Goal: Information Seeking & Learning: Learn about a topic

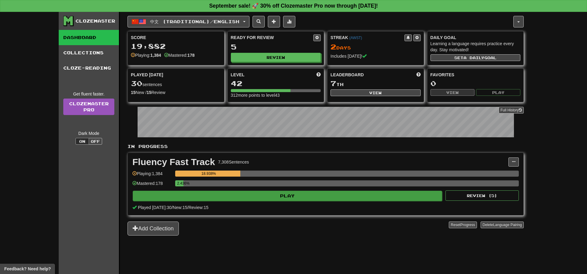
click at [303, 190] on div "2.436%" at bounding box center [346, 186] width 343 height 10
click at [304, 192] on button "Play" at bounding box center [287, 196] width 309 height 10
select select "**"
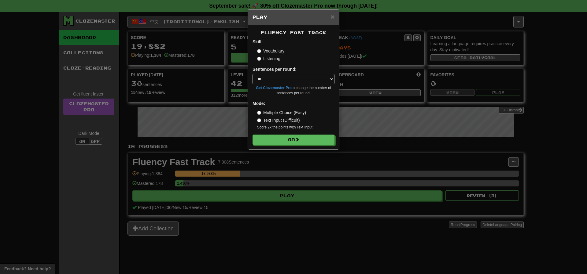
click at [274, 58] on label "Listening" at bounding box center [268, 59] width 23 height 6
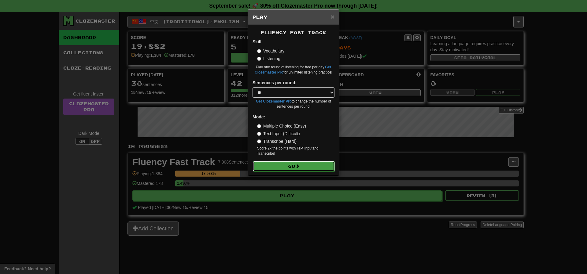
click at [295, 165] on button "Go" at bounding box center [294, 166] width 82 height 10
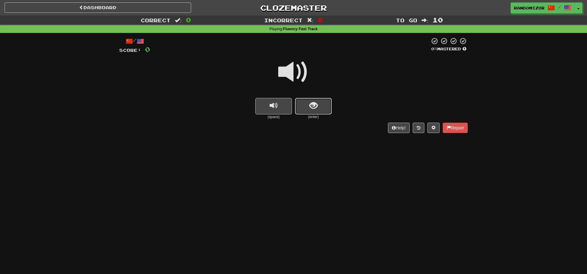
click at [317, 109] on span "show sentence" at bounding box center [313, 106] width 8 height 8
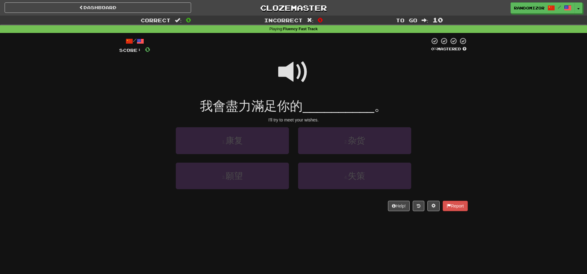
click at [298, 68] on span at bounding box center [293, 72] width 31 height 31
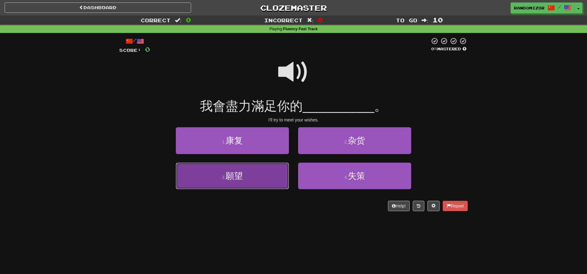
click at [274, 173] on button "3 . 願望" at bounding box center [232, 176] width 113 height 27
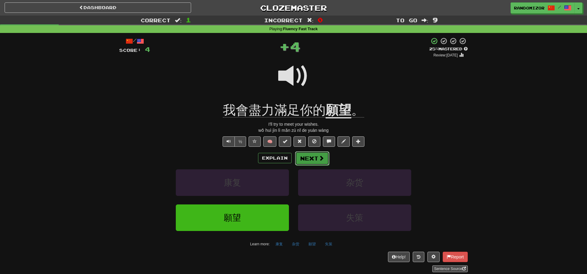
click at [309, 158] on button "Next" at bounding box center [312, 159] width 34 height 14
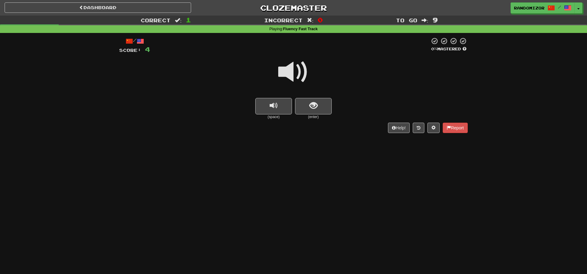
click at [299, 71] on span at bounding box center [293, 72] width 31 height 31
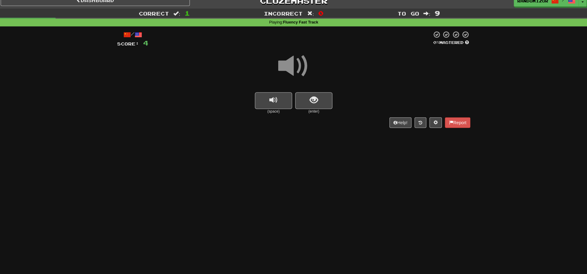
scroll to position [6, 0]
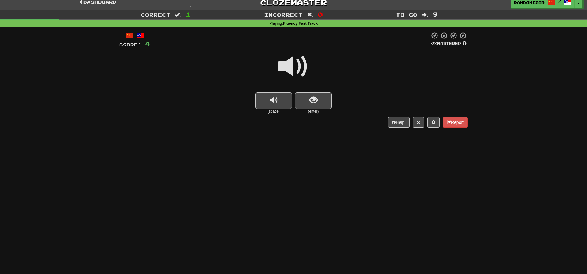
click at [361, 98] on div "(space) (enter)" at bounding box center [293, 104] width 348 height 22
click at [329, 100] on button "show sentence" at bounding box center [313, 101] width 37 height 17
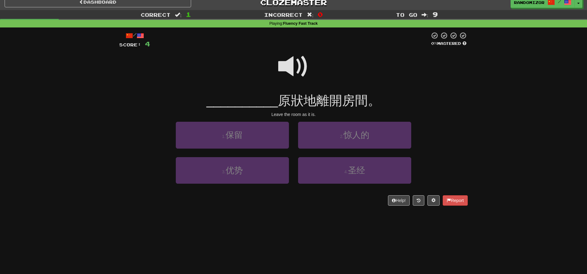
click at [279, 61] on span at bounding box center [293, 66] width 31 height 31
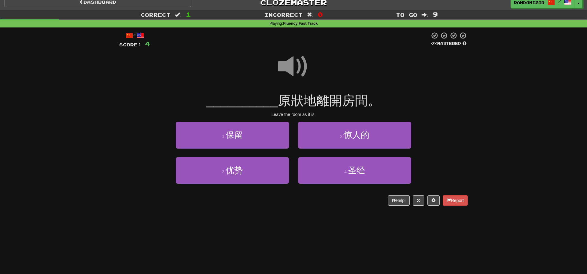
click at [284, 73] on span at bounding box center [293, 66] width 31 height 31
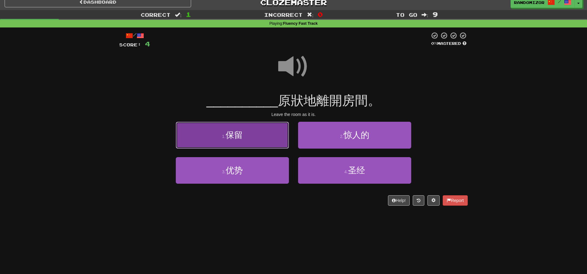
click at [261, 138] on button "1 . 保留" at bounding box center [232, 135] width 113 height 27
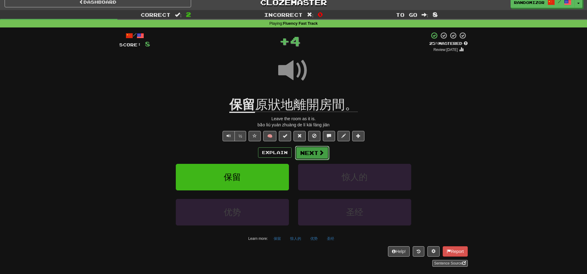
click at [309, 153] on button "Next" at bounding box center [312, 153] width 34 height 14
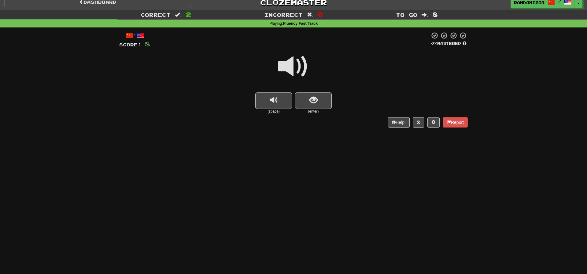
click at [290, 73] on span at bounding box center [293, 66] width 31 height 31
click at [310, 100] on span "show sentence" at bounding box center [313, 100] width 8 height 8
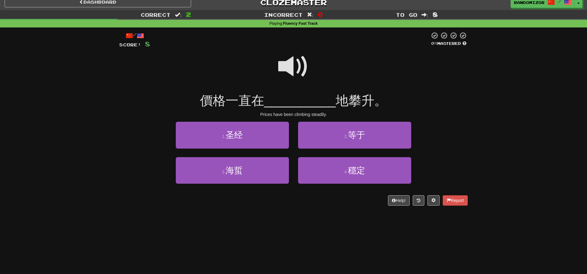
click at [292, 64] on span at bounding box center [293, 66] width 31 height 31
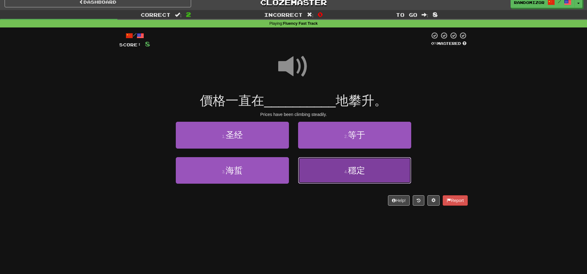
click at [324, 176] on button "4 . 穩定" at bounding box center [354, 170] width 113 height 27
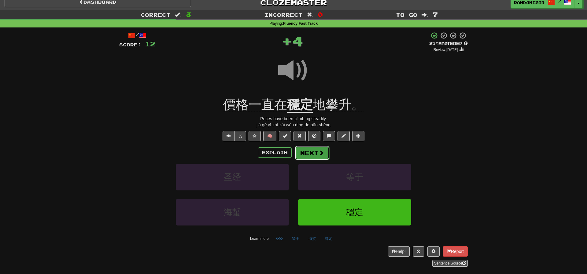
click at [303, 152] on button "Next" at bounding box center [312, 153] width 34 height 14
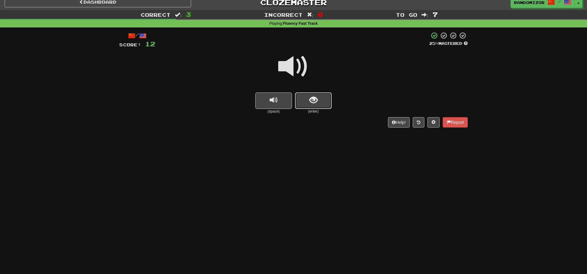
click at [320, 99] on button "show sentence" at bounding box center [313, 101] width 37 height 17
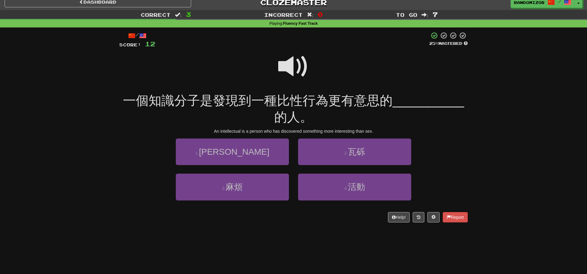
click at [292, 59] on span at bounding box center [293, 66] width 31 height 31
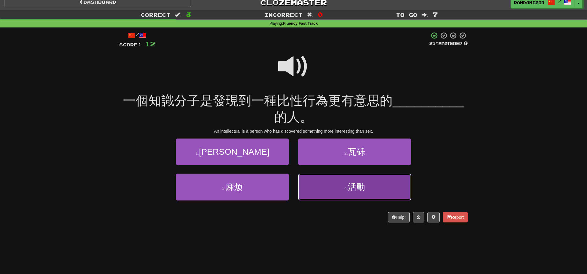
click at [324, 189] on button "4 . 活動" at bounding box center [354, 187] width 113 height 27
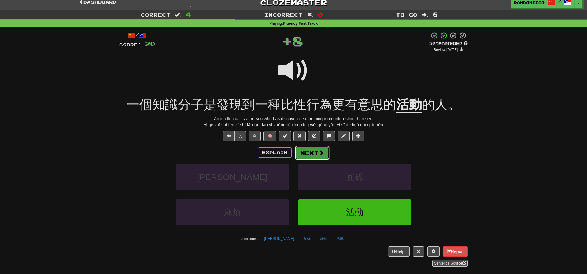
click at [314, 153] on button "Next" at bounding box center [312, 153] width 34 height 14
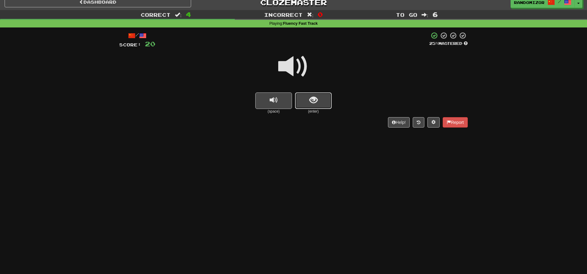
click at [311, 97] on span "show sentence" at bounding box center [313, 100] width 8 height 8
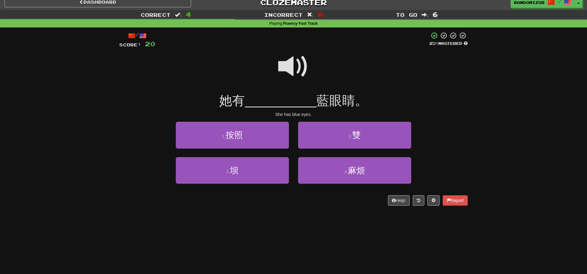
click at [289, 62] on span at bounding box center [293, 66] width 31 height 31
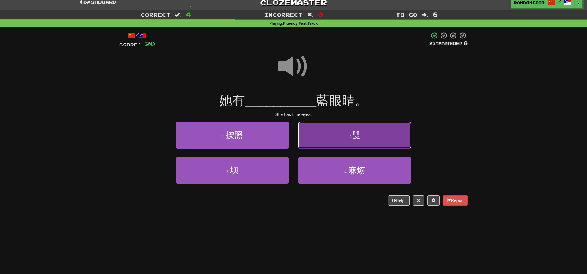
click at [323, 134] on button "2 . 雙" at bounding box center [354, 135] width 113 height 27
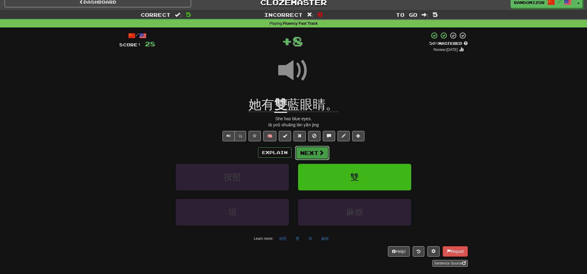
click at [303, 148] on button "Next" at bounding box center [312, 153] width 34 height 14
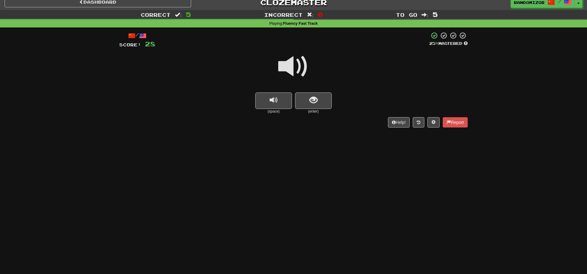
click at [292, 66] on span at bounding box center [293, 66] width 31 height 31
click at [317, 101] on span "show sentence" at bounding box center [313, 100] width 8 height 8
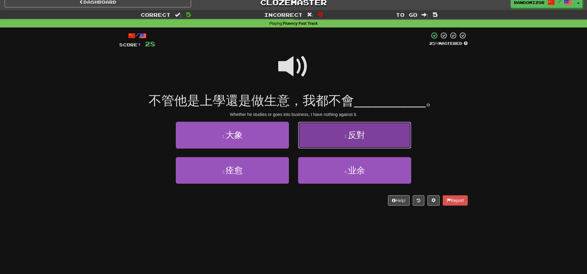
click at [326, 143] on button "2 . 反對" at bounding box center [354, 135] width 113 height 27
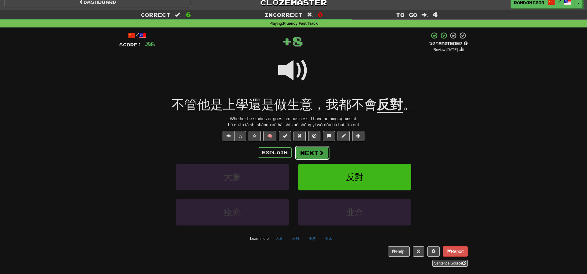
click at [306, 154] on button "Next" at bounding box center [312, 153] width 34 height 14
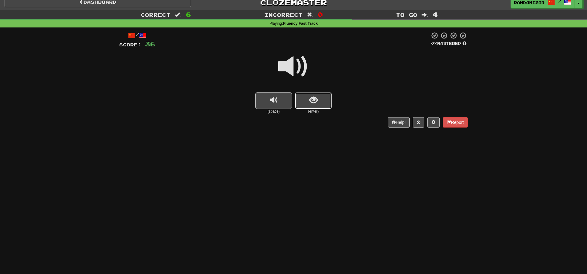
click at [303, 99] on button "show sentence" at bounding box center [313, 101] width 37 height 17
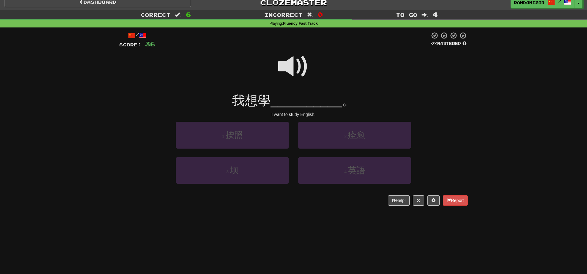
click at [296, 72] on span at bounding box center [293, 66] width 31 height 31
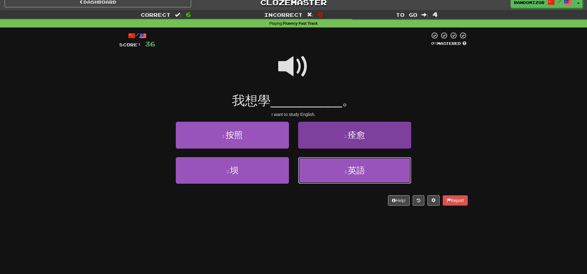
drag, startPoint x: 335, startPoint y: 169, endPoint x: 328, endPoint y: 166, distance: 7.5
click at [335, 169] on button "4 . 英語" at bounding box center [354, 170] width 113 height 27
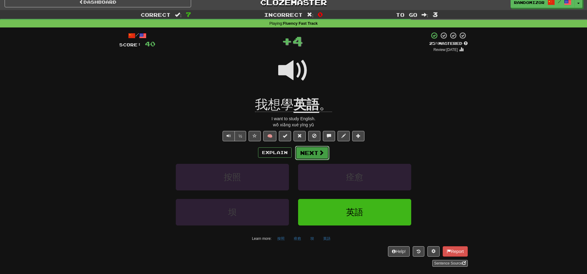
click at [315, 156] on button "Next" at bounding box center [312, 153] width 34 height 14
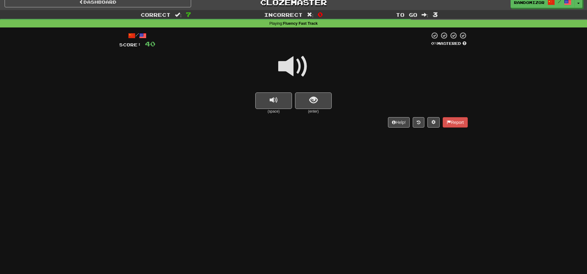
click at [292, 63] on span at bounding box center [293, 66] width 31 height 31
click at [321, 108] on button "show sentence" at bounding box center [313, 101] width 37 height 17
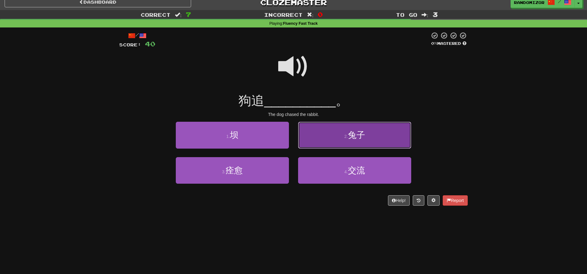
click at [324, 141] on button "2 . 兔子" at bounding box center [354, 135] width 113 height 27
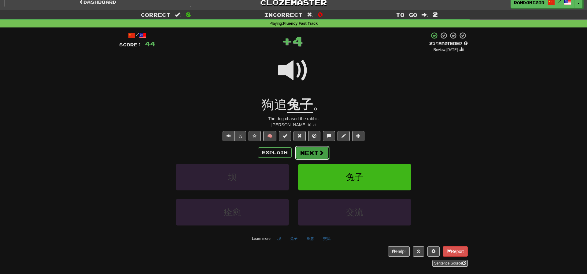
drag, startPoint x: 320, startPoint y: 149, endPoint x: 323, endPoint y: 2, distance: 147.3
click at [320, 149] on button "Next" at bounding box center [312, 153] width 34 height 14
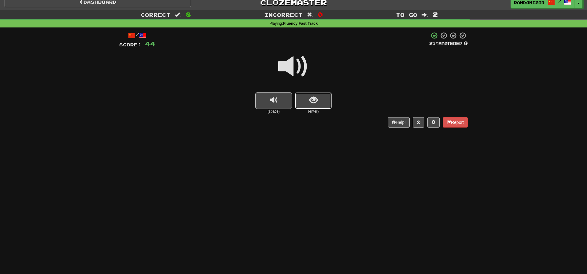
drag, startPoint x: 323, startPoint y: 102, endPoint x: 288, endPoint y: 60, distance: 54.4
click at [322, 101] on button "show sentence" at bounding box center [313, 101] width 37 height 17
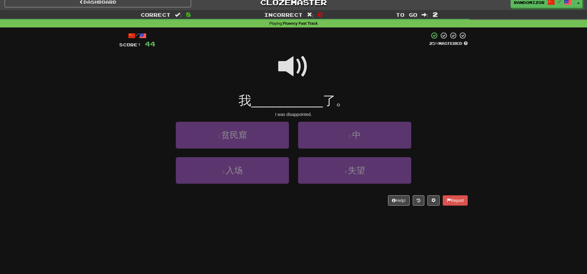
click at [288, 60] on span at bounding box center [293, 66] width 31 height 31
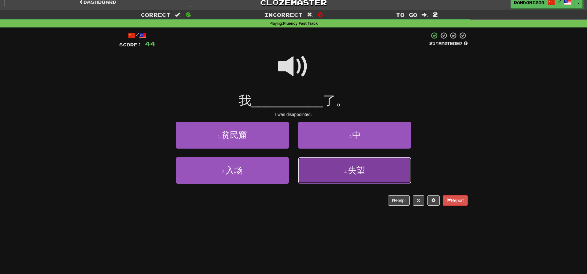
click at [324, 178] on button "4 . 失望" at bounding box center [354, 170] width 113 height 27
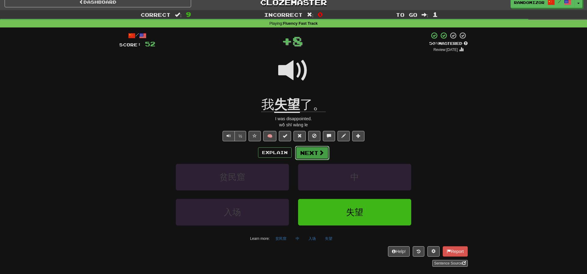
click at [315, 148] on button "Next" at bounding box center [312, 153] width 34 height 14
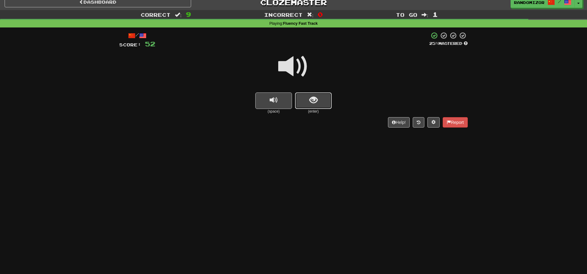
click at [311, 107] on button "show sentence" at bounding box center [313, 101] width 37 height 17
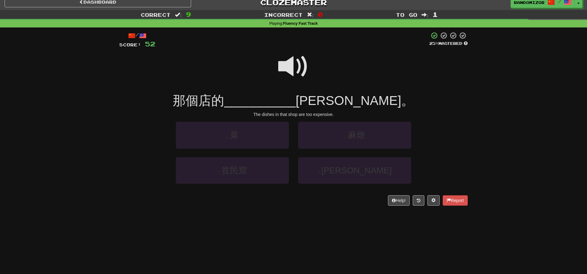
click at [294, 62] on span at bounding box center [293, 66] width 31 height 31
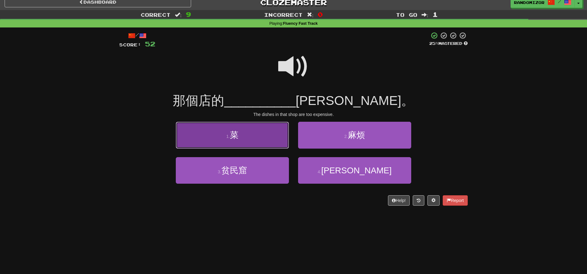
click at [271, 141] on button "1 . 菜" at bounding box center [232, 135] width 113 height 27
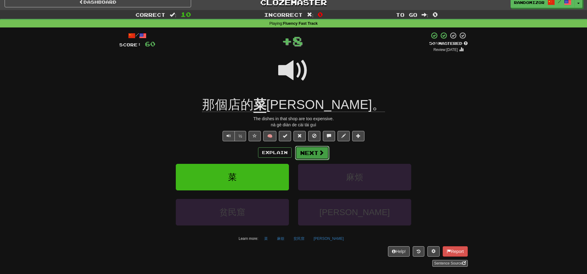
click at [312, 147] on button "Next" at bounding box center [312, 153] width 34 height 14
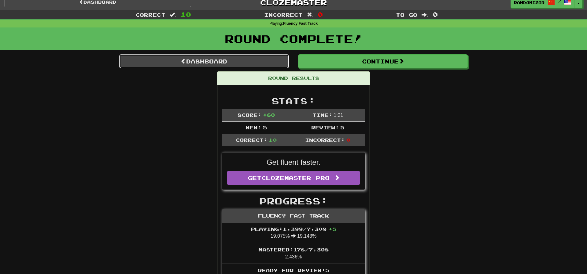
click at [259, 60] on link "Dashboard" at bounding box center [204, 61] width 170 height 14
